Goal: Check status: Check status

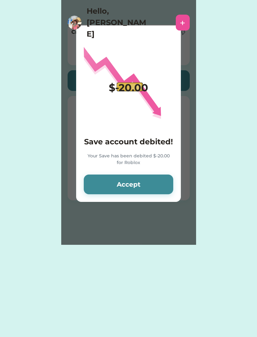
click at [148, 187] on button "Accept" at bounding box center [129, 184] width 90 height 20
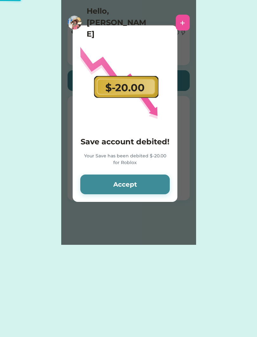
click at [150, 184] on button "Accept" at bounding box center [125, 184] width 90 height 20
click at [148, 183] on button "Accept" at bounding box center [125, 184] width 90 height 20
click at [149, 184] on button "Accept" at bounding box center [125, 184] width 90 height 20
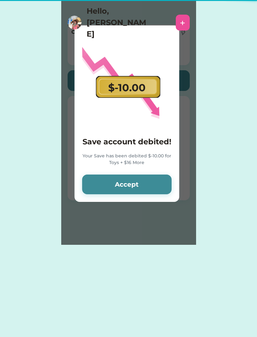
click at [150, 186] on button "Accept" at bounding box center [127, 184] width 90 height 20
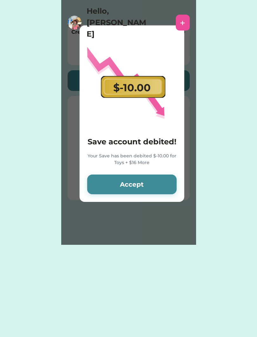
click at [149, 186] on button "Accept" at bounding box center [132, 184] width 90 height 20
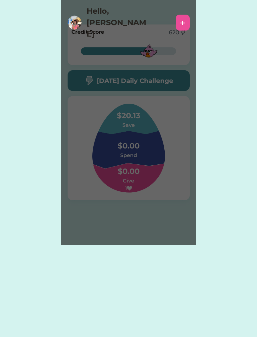
click at [149, 186] on div "Please wait $-10.00 Save account debited! Your Save has been debited $-10.00 fo…" at bounding box center [128, 122] width 135 height 244
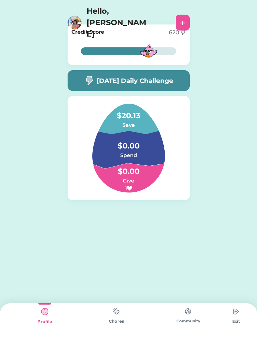
click at [157, 160] on h4 "$0.00" at bounding box center [128, 168] width 63 height 18
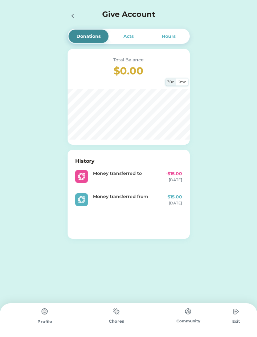
click at [222, 103] on div "Donations Acts Hours Total Balance $0.00 30d 6mo History Money transferred to -…" at bounding box center [128, 138] width 257 height 277
click at [217, 106] on div "Donations Acts Hours Total Balance $0.00 30d 6mo History Money transferred to -…" at bounding box center [128, 138] width 257 height 277
click at [76, 12] on icon at bounding box center [73, 16] width 8 height 8
